Goal: Entertainment & Leisure: Consume media (video, audio)

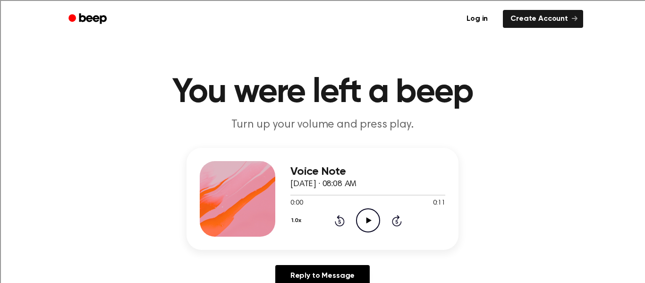
click at [363, 220] on icon "Play Audio" at bounding box center [368, 220] width 24 height 24
click at [372, 228] on icon "Play Audio" at bounding box center [368, 220] width 24 height 24
click at [368, 222] on icon at bounding box center [368, 220] width 5 height 6
click at [363, 217] on icon "Play Audio" at bounding box center [368, 220] width 24 height 24
click at [363, 221] on icon "Play Audio" at bounding box center [368, 220] width 24 height 24
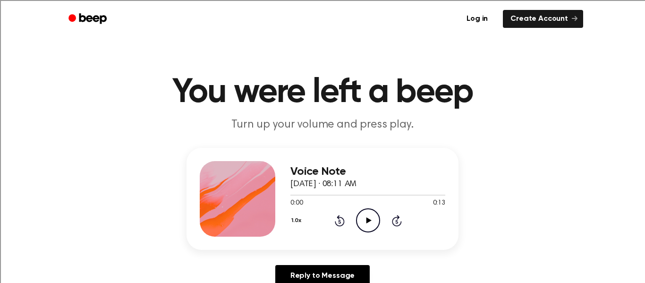
click at [363, 225] on icon "Play Audio" at bounding box center [368, 220] width 24 height 24
click at [363, 212] on icon "Play Audio" at bounding box center [368, 220] width 24 height 24
click at [367, 218] on icon at bounding box center [368, 220] width 5 height 6
click at [371, 222] on icon "Play Audio" at bounding box center [368, 220] width 24 height 24
click at [365, 219] on icon "Play Audio" at bounding box center [368, 220] width 24 height 24
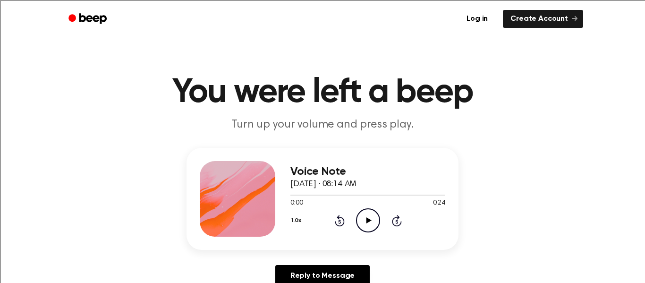
click at [362, 216] on icon "Play Audio" at bounding box center [368, 220] width 24 height 24
click at [367, 222] on icon at bounding box center [368, 220] width 5 height 6
click at [364, 218] on icon "Play Audio" at bounding box center [368, 220] width 24 height 24
click at [368, 234] on div "Voice Note October 6, 2025 · 08:13 AM 0:00 0:39 Your browser does not support t…" at bounding box center [367, 199] width 155 height 76
click at [371, 218] on icon "Play Audio" at bounding box center [368, 220] width 24 height 24
